Goal: Transaction & Acquisition: Subscribe to service/newsletter

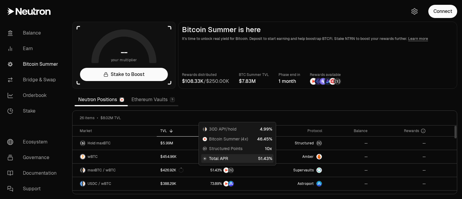
click at [435, 63] on main "Bitcoin Summer is here It's time to unlock real yield for Bitcoin. Deposit to s…" at bounding box center [317, 55] width 279 height 67
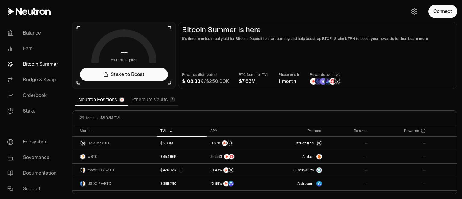
click at [457, 100] on section "-- your multiplier Stake to Boost Bitcoin Summer is here It's time to unlock re…" at bounding box center [264, 99] width 394 height 199
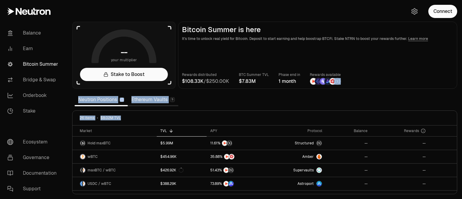
click at [414, 99] on section "-- your multiplier Stake to Boost Bitcoin Summer is here It's time to unlock re…" at bounding box center [264, 99] width 394 height 199
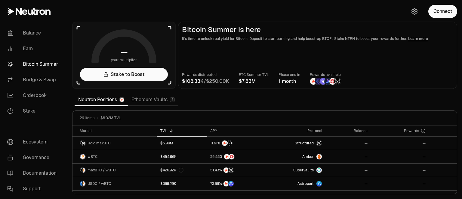
click at [448, 23] on main "Bitcoin Summer is here It's time to unlock real yield for Bitcoin. Deposit to s…" at bounding box center [317, 55] width 279 height 67
click at [448, 13] on button "Connect" at bounding box center [442, 11] width 29 height 13
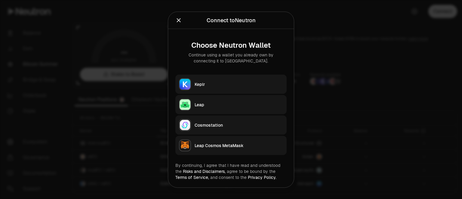
click at [221, 86] on div "Keplr" at bounding box center [238, 84] width 88 height 6
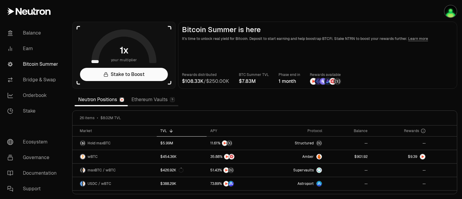
click at [420, 98] on section "your multiplier Stake to Boost Bitcoin Summer is here It's time to unlock real …" at bounding box center [264, 99] width 394 height 199
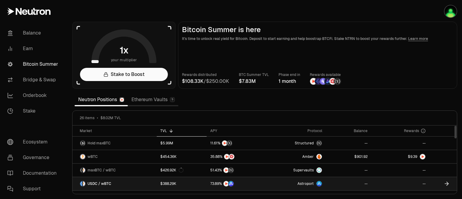
drag, startPoint x: 456, startPoint y: 130, endPoint x: 251, endPoint y: 180, distance: 211.0
click at [454, 126] on div at bounding box center [455, 132] width 2 height 13
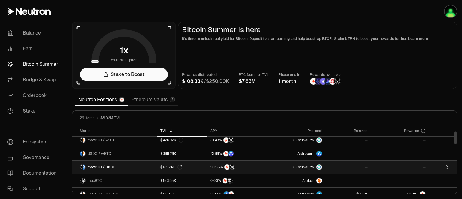
scroll to position [60, 0]
